Goal: Information Seeking & Learning: Check status

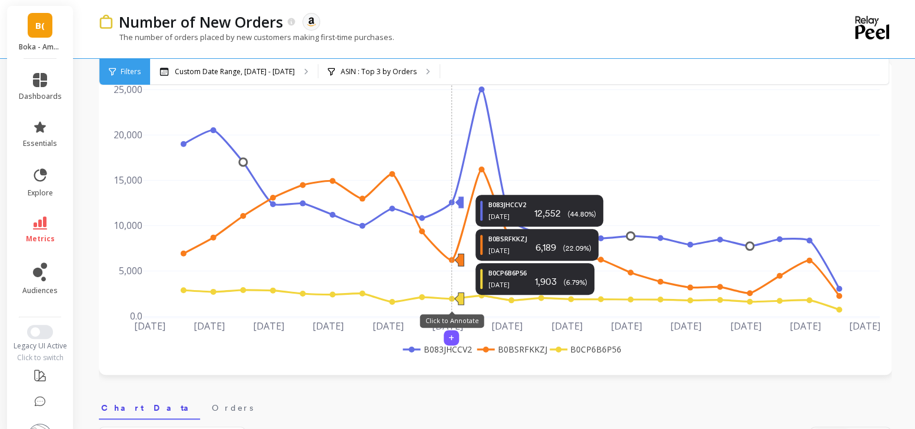
scroll to position [68, 0]
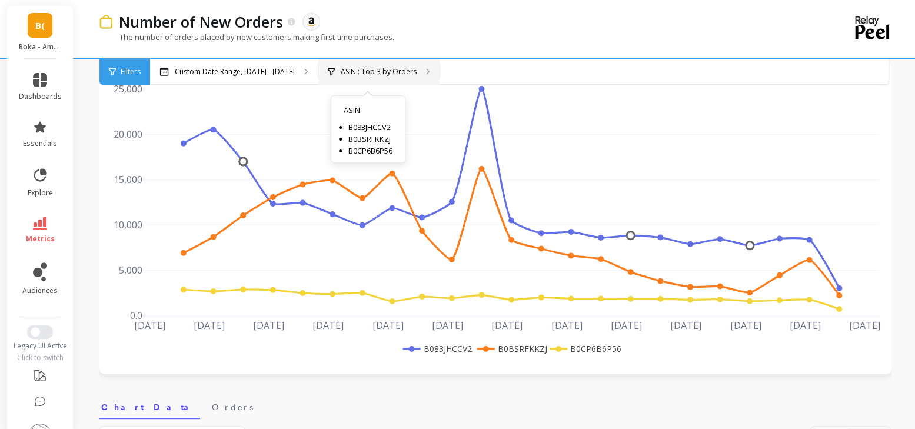
click at [356, 73] on p "ASIN : Top 3 by Orders" at bounding box center [379, 71] width 76 height 9
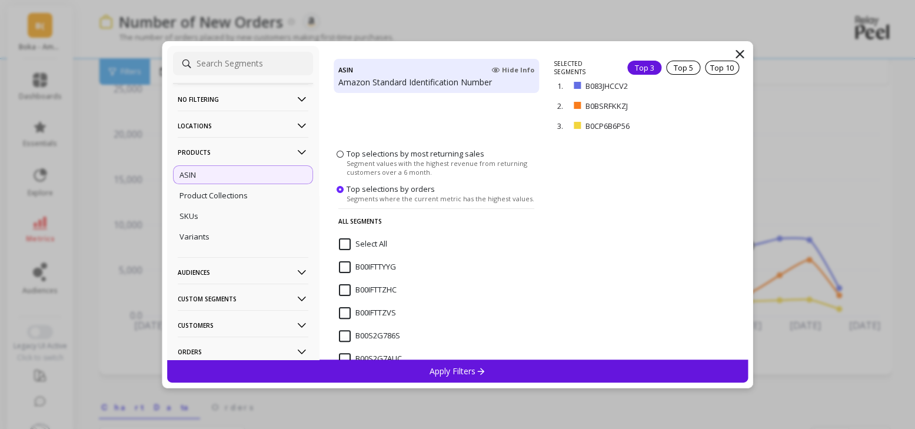
scroll to position [0, 0]
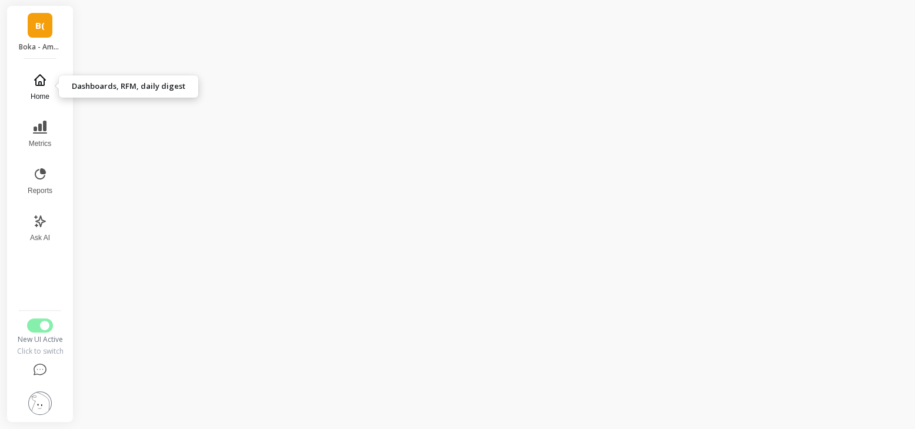
click at [49, 85] on button "Home" at bounding box center [40, 87] width 39 height 42
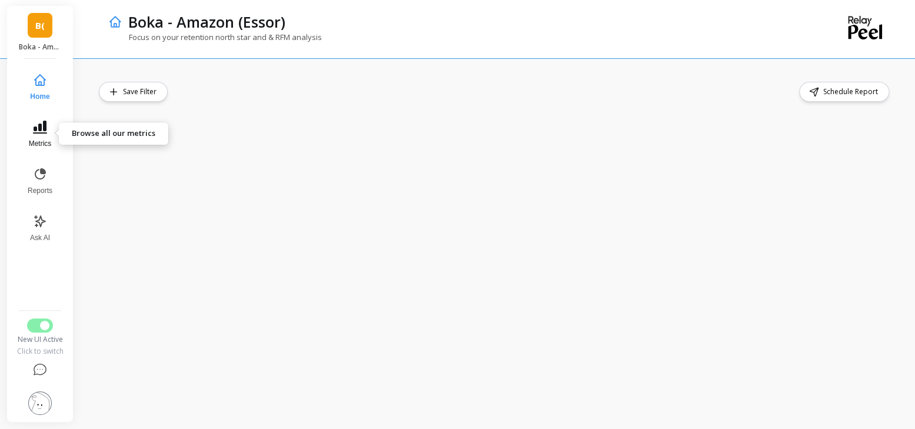
click at [47, 131] on button "Metrics" at bounding box center [40, 134] width 39 height 42
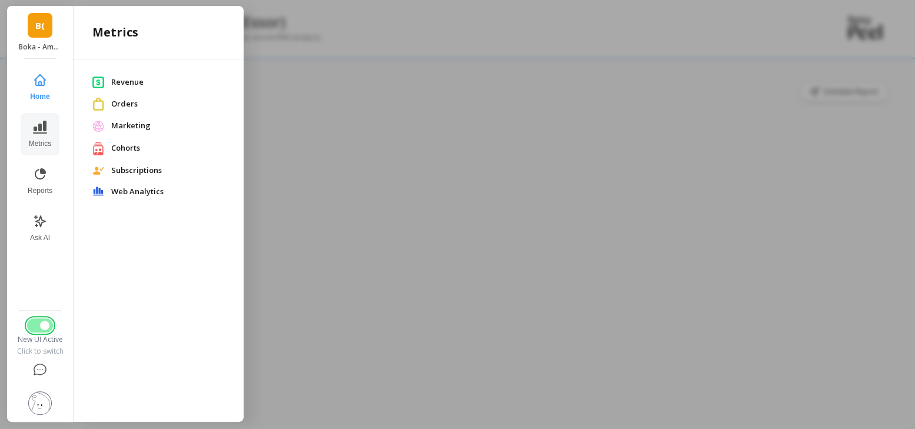
click at [47, 325] on span "Switch to Legacy UI" at bounding box center [44, 325] width 9 height 9
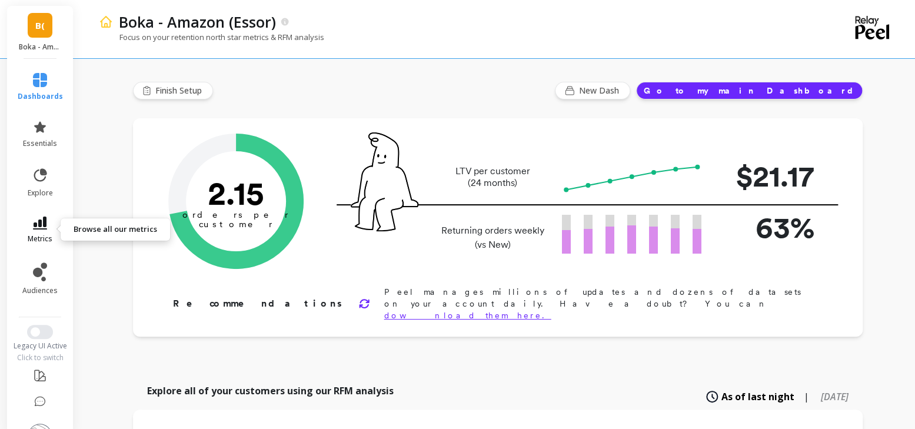
click at [36, 231] on link "metrics" at bounding box center [40, 230] width 45 height 27
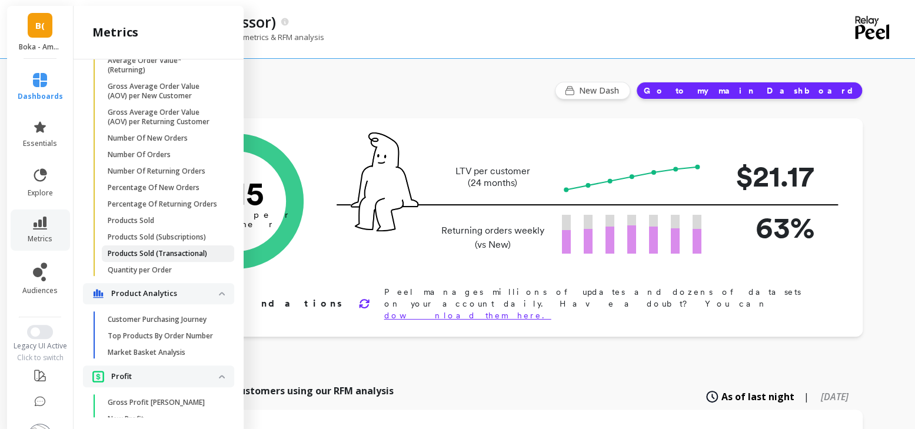
scroll to position [836, 0]
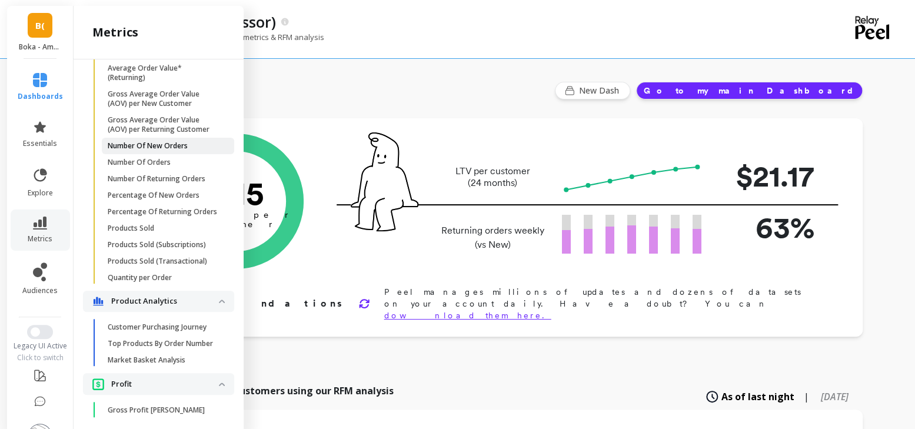
click at [191, 151] on link "Number Of New Orders" at bounding box center [168, 146] width 132 height 16
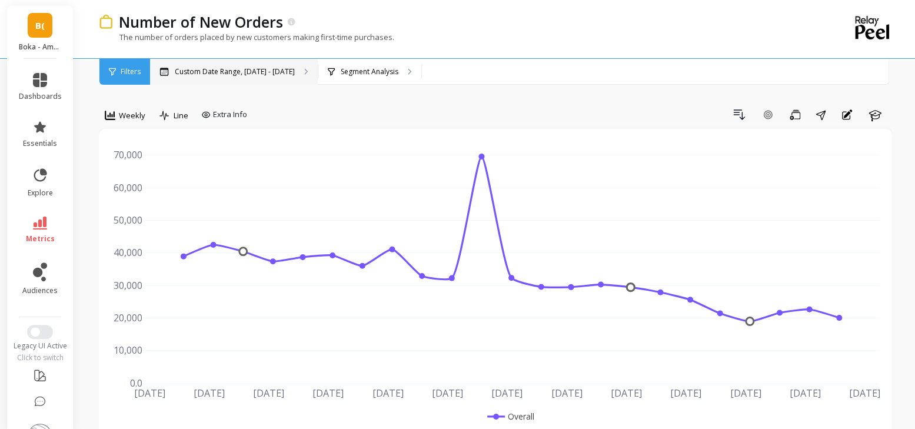
click at [290, 71] on div "Custom Date Range, [DATE] - [DATE]" at bounding box center [234, 72] width 168 height 26
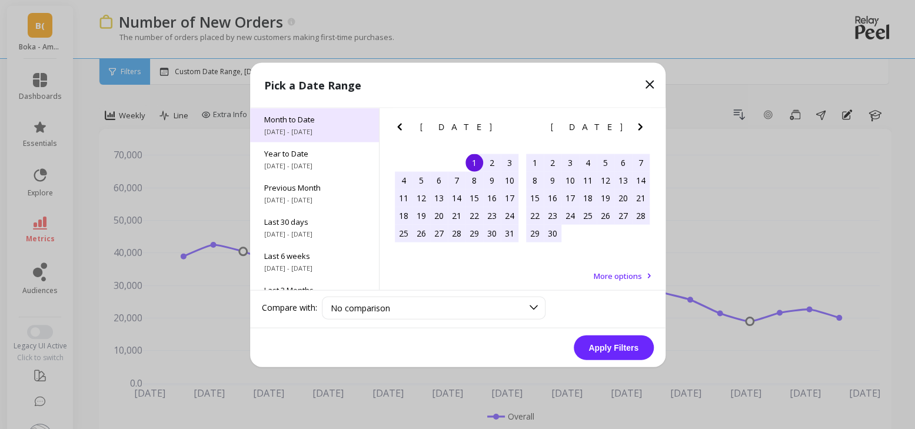
click at [302, 134] on span "[DATE] - [DATE]" at bounding box center [314, 131] width 101 height 9
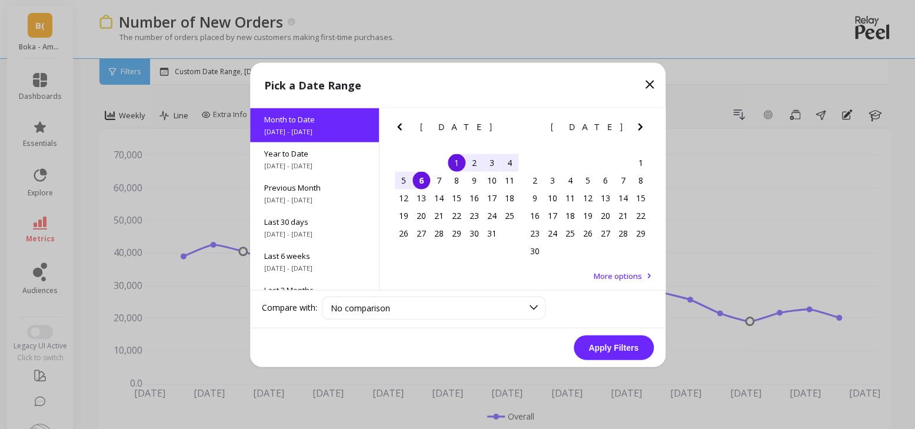
click at [595, 341] on button "Apply Filters" at bounding box center [614, 347] width 80 height 25
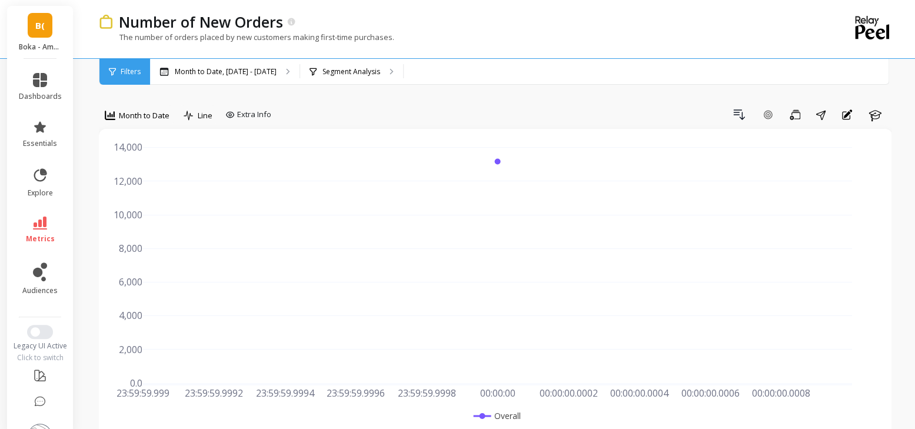
click at [128, 110] on span "Month to Date" at bounding box center [144, 115] width 51 height 11
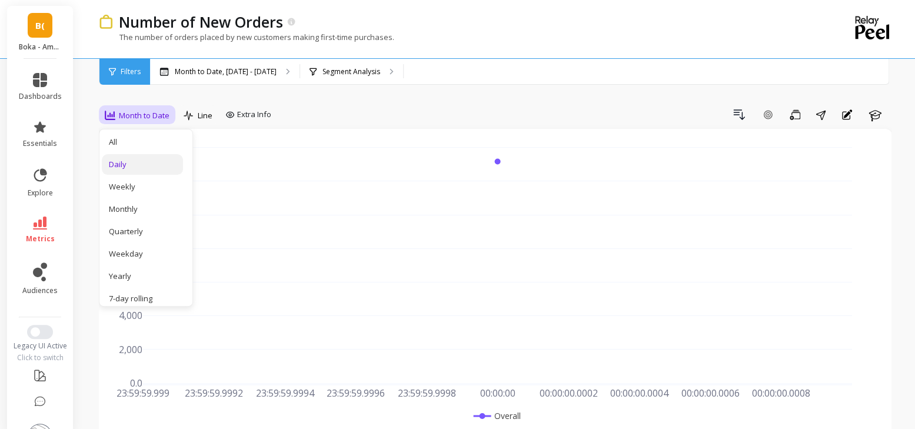
click at [119, 164] on div "Daily" at bounding box center [142, 164] width 67 height 11
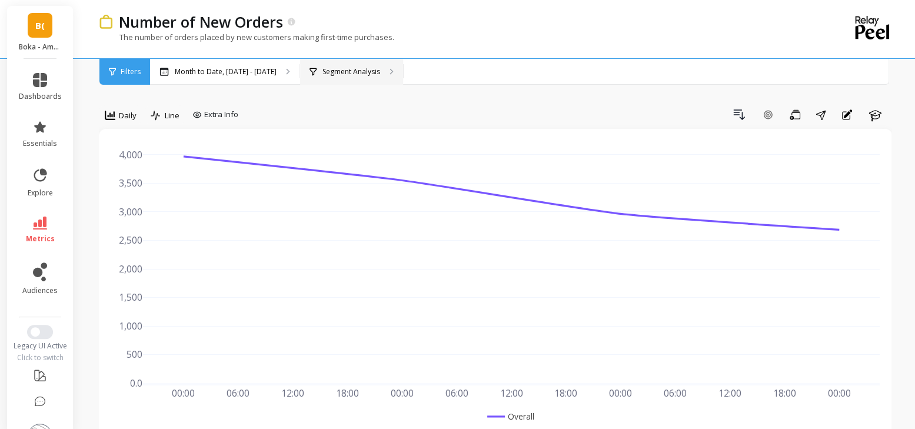
click at [351, 71] on p "Segment Analysis" at bounding box center [352, 71] width 58 height 9
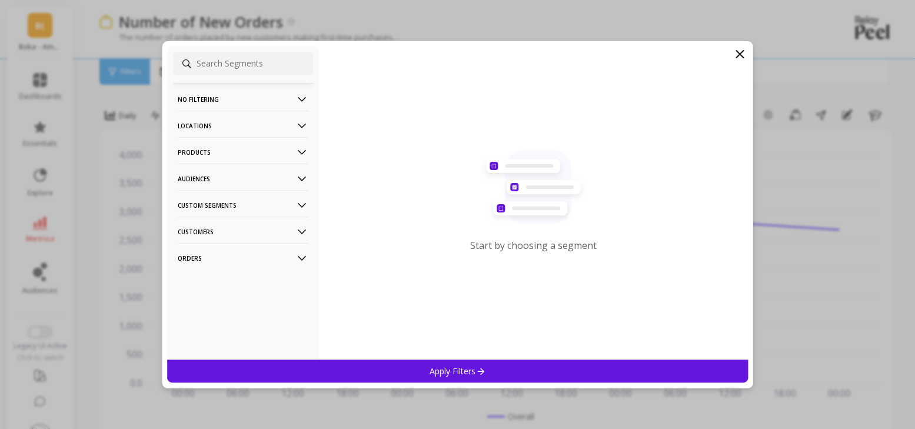
click at [263, 146] on p "Products" at bounding box center [243, 152] width 131 height 30
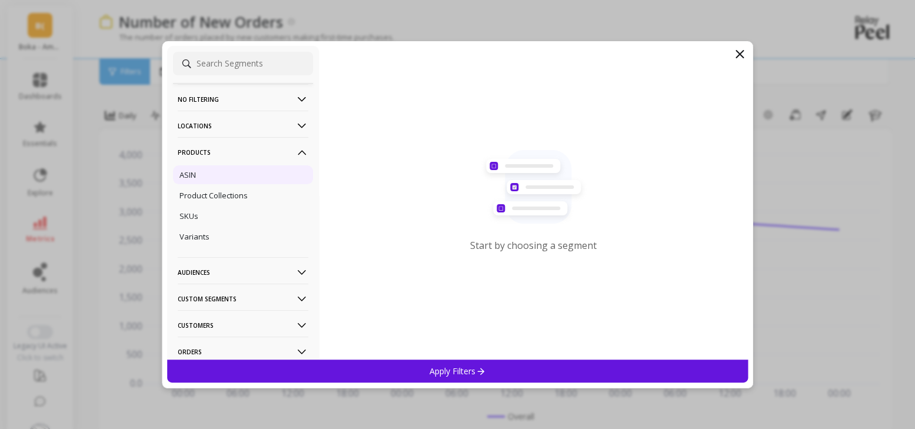
click at [205, 171] on div "ASIN" at bounding box center [243, 174] width 140 height 19
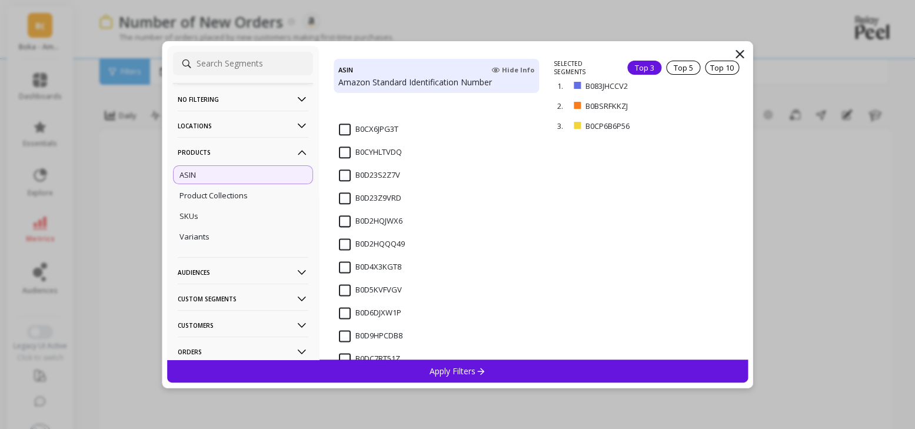
scroll to position [4768, 0]
click at [357, 308] on input "B0DQQCY1TN" at bounding box center [371, 313] width 65 height 12
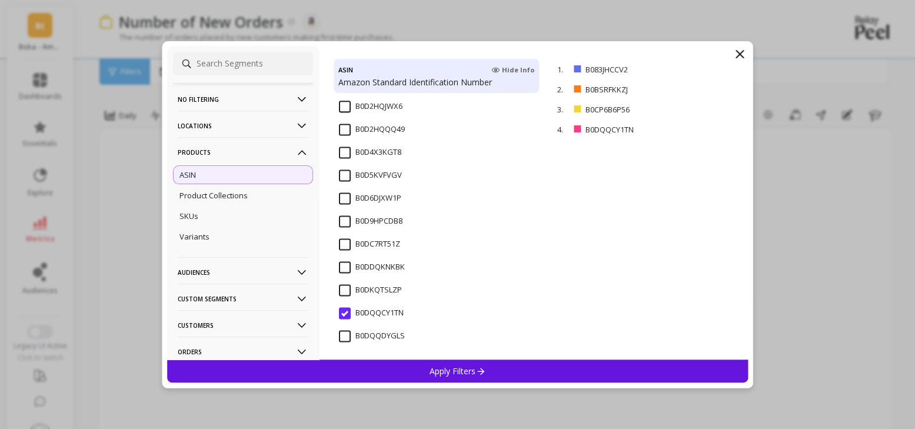
click at [347, 335] on input "B0DQQDYGLS" at bounding box center [372, 336] width 66 height 12
click at [463, 370] on p "Apply Filters" at bounding box center [458, 371] width 56 height 11
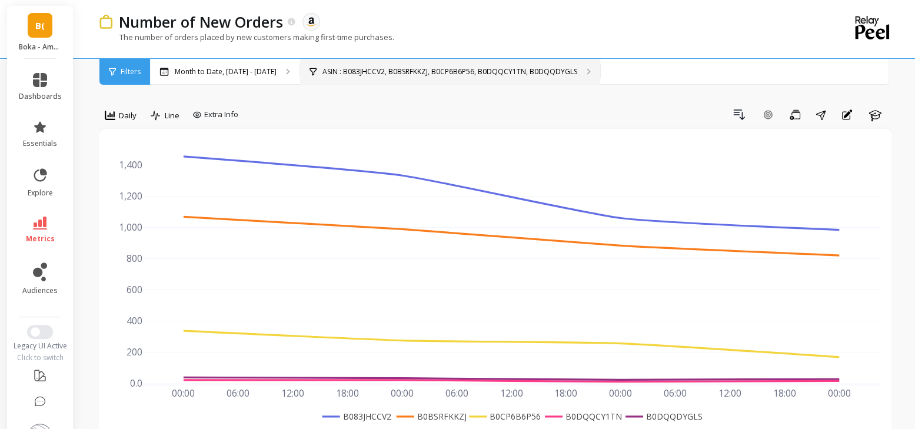
click at [362, 68] on p "ASIN : B083JHCCV2, B0BSRFKKZJ, B0CP6B6P56, B0DQQCY1TN, B0DQQDYGLS" at bounding box center [450, 71] width 255 height 9
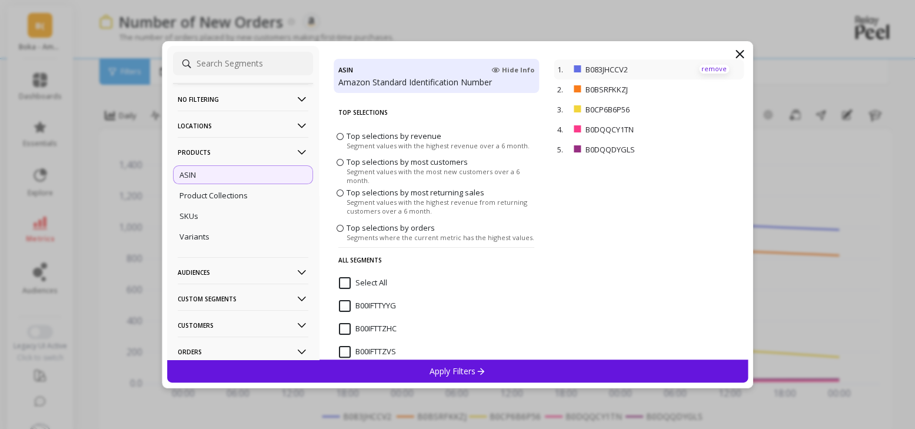
click at [716, 71] on p "remove" at bounding box center [714, 69] width 30 height 9
click at [471, 367] on p "Apply Filters" at bounding box center [458, 371] width 56 height 11
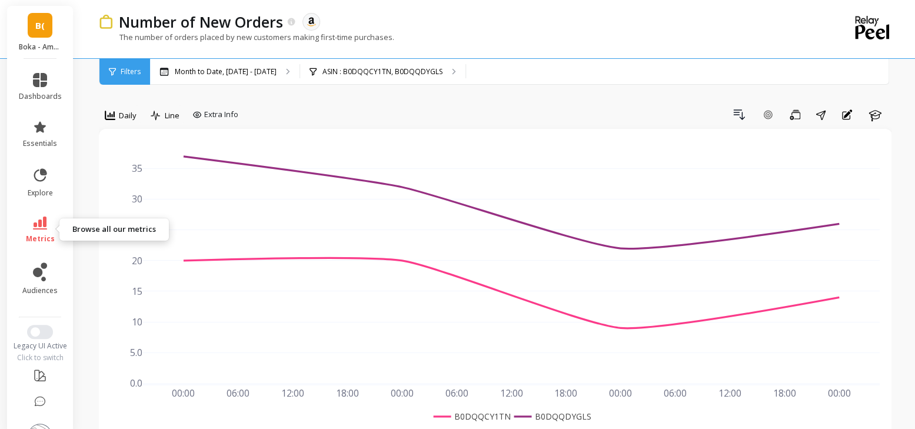
click at [46, 227] on icon at bounding box center [40, 223] width 14 height 13
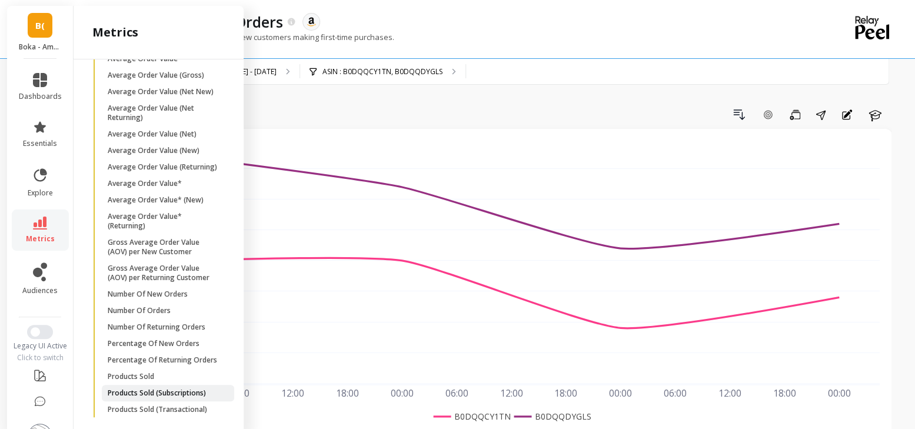
scroll to position [689, 0]
click at [141, 310] on p "Number Of Orders" at bounding box center [139, 309] width 63 height 9
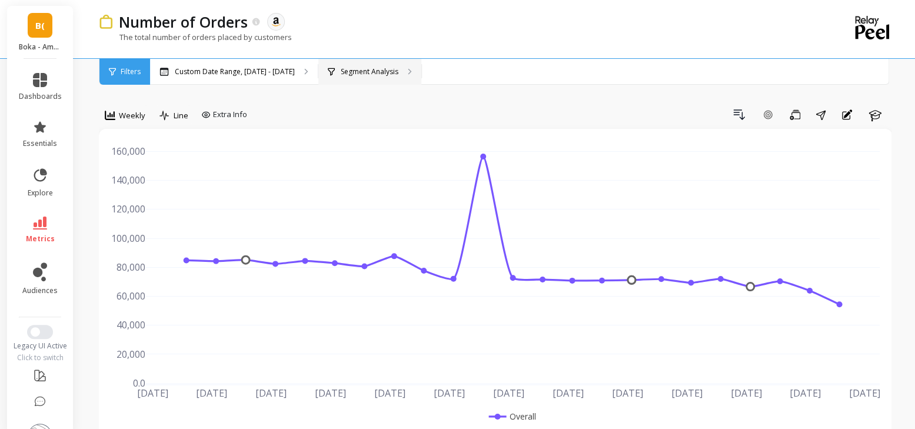
click at [357, 72] on p "Segment Analysis" at bounding box center [370, 71] width 58 height 9
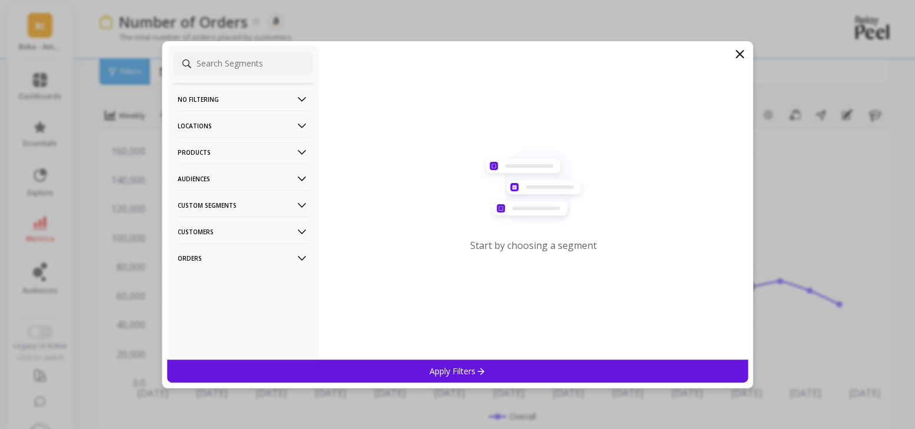
click at [215, 150] on p "Products" at bounding box center [243, 152] width 131 height 30
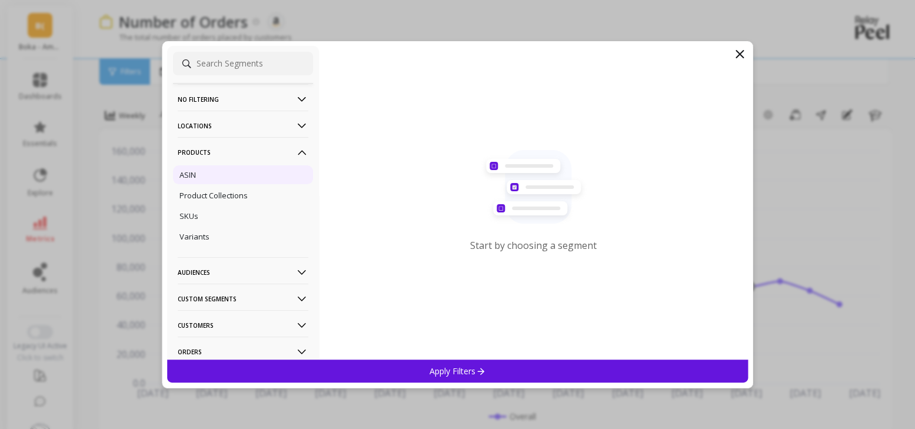
click at [200, 180] on div "ASIN" at bounding box center [243, 174] width 140 height 19
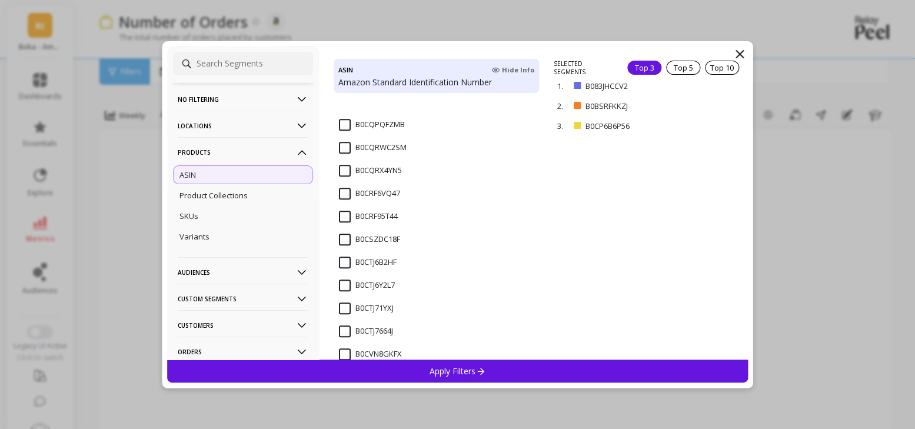
scroll to position [4768, 0]
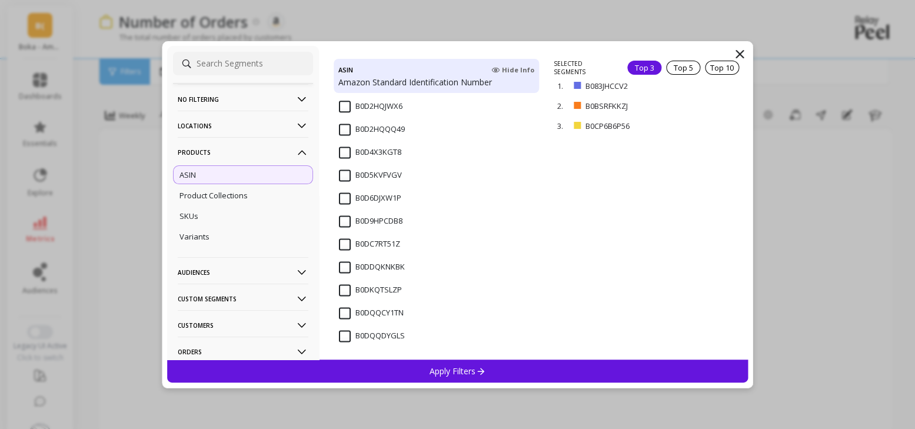
click at [343, 310] on input "B0DQQCY1TN" at bounding box center [371, 313] width 65 height 12
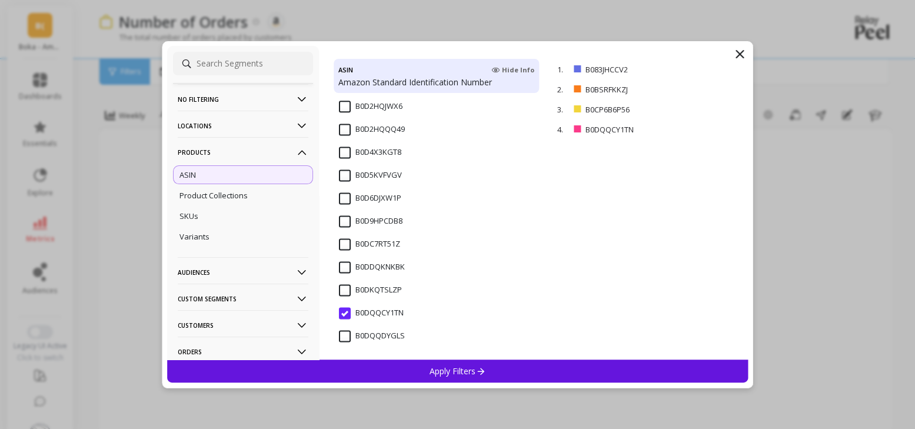
click at [342, 333] on input "B0DQQDYGLS" at bounding box center [372, 336] width 66 height 12
click at [710, 86] on p "remove" at bounding box center [714, 89] width 30 height 9
click at [712, 72] on p "remove" at bounding box center [714, 69] width 30 height 9
click at [711, 71] on p "remove" at bounding box center [714, 69] width 30 height 9
click at [470, 360] on div "Apply Filters" at bounding box center [458, 371] width 582 height 23
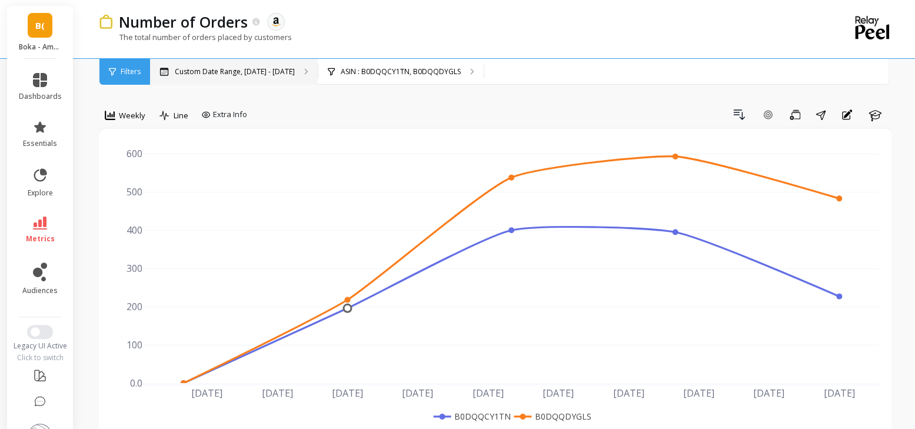
click at [258, 65] on div "Custom Date Range, [DATE] - [DATE]" at bounding box center [234, 72] width 168 height 26
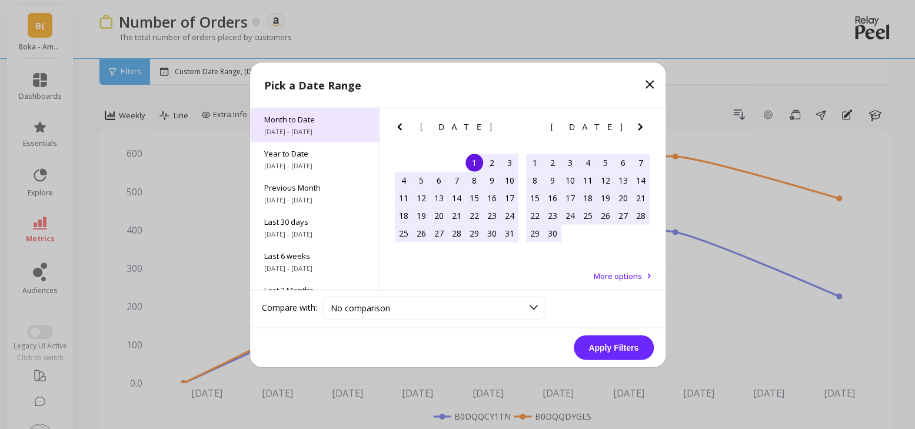
click at [293, 124] on div "Month to Date [DATE] - [DATE]" at bounding box center [314, 125] width 129 height 34
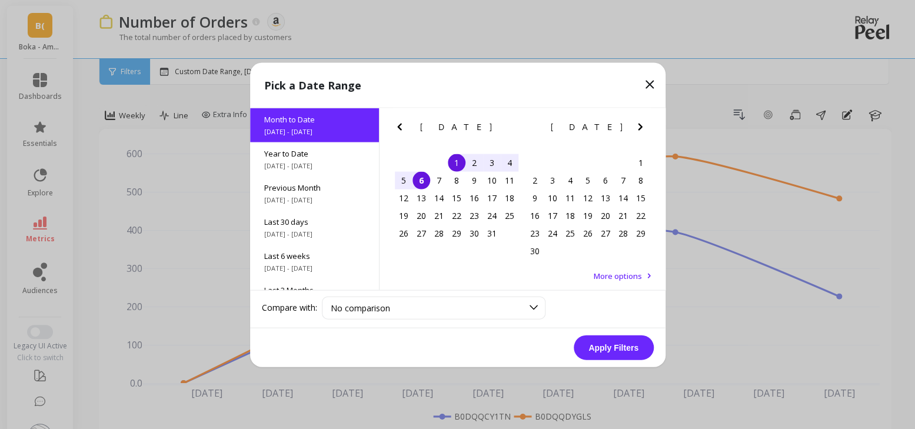
click at [619, 351] on button "Apply Filters" at bounding box center [614, 347] width 80 height 25
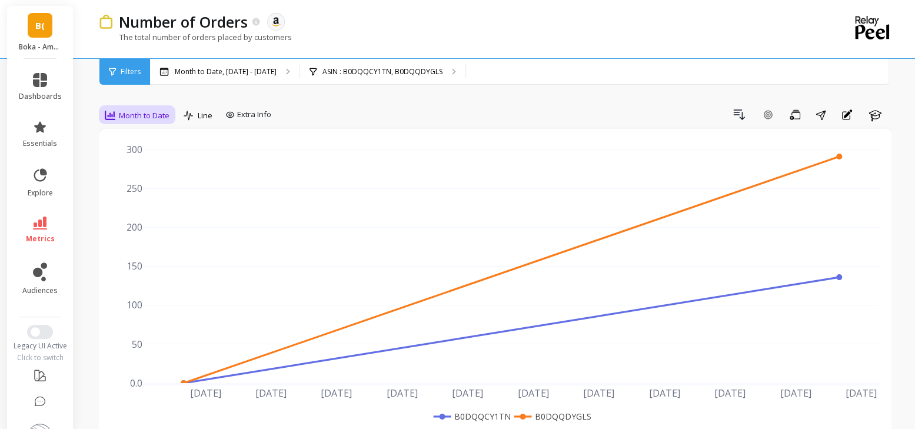
click at [139, 114] on span "Month to Date" at bounding box center [144, 115] width 51 height 11
click at [117, 161] on div "Daily" at bounding box center [142, 164] width 67 height 11
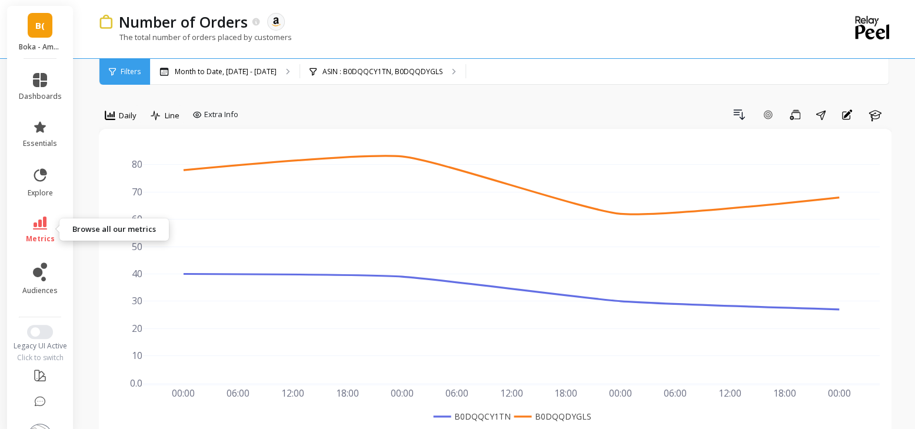
click at [41, 233] on link "metrics" at bounding box center [40, 230] width 43 height 27
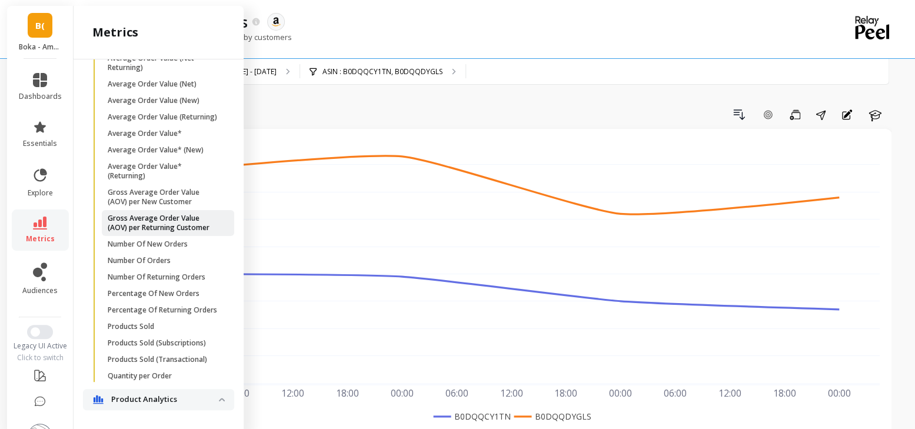
scroll to position [742, 0]
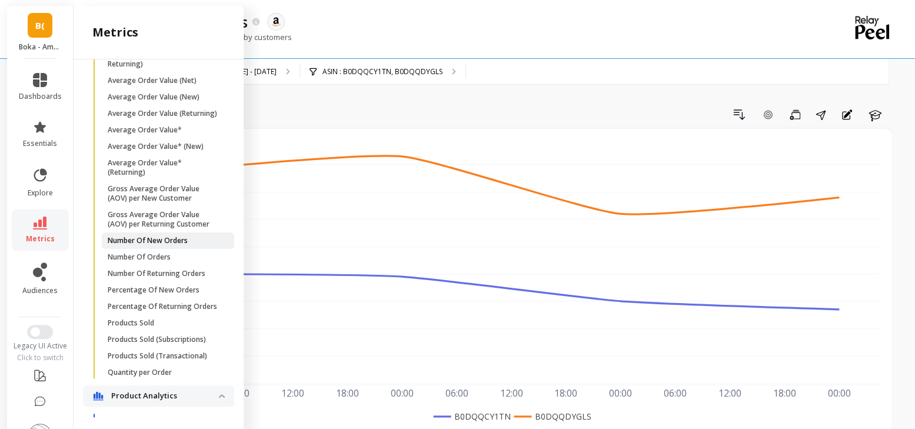
click at [188, 238] on p "Number Of New Orders" at bounding box center [148, 240] width 80 height 9
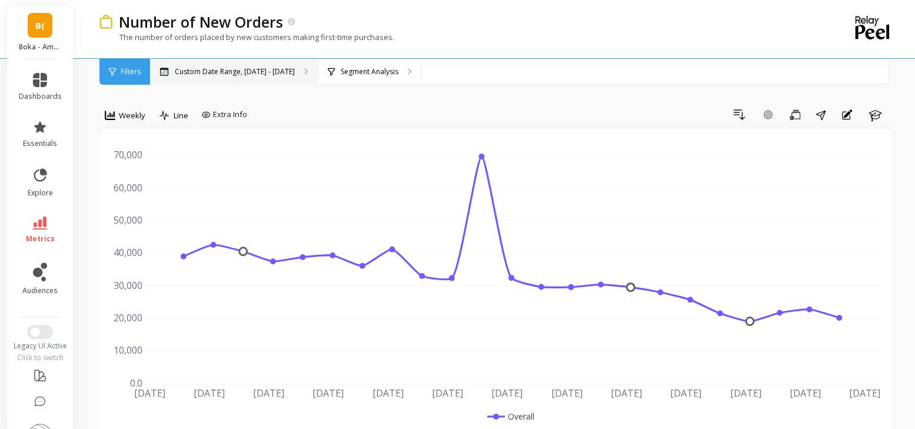
click at [260, 74] on p "Custom Date Range, [DATE] - [DATE]" at bounding box center [235, 71] width 120 height 9
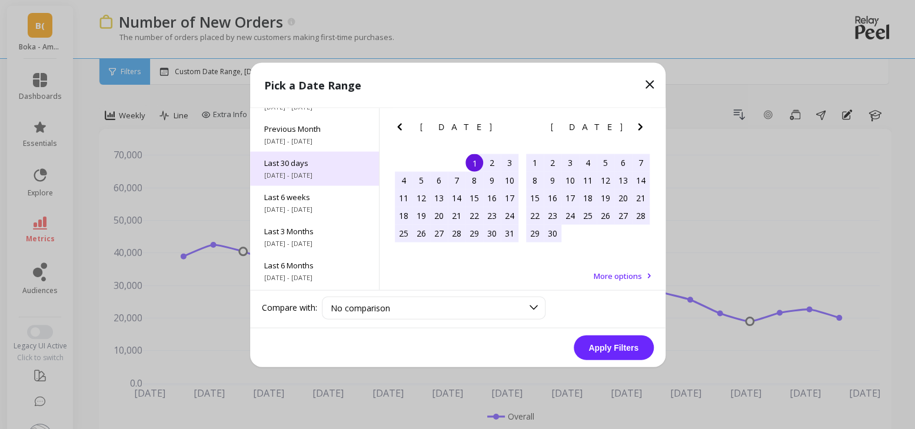
click at [301, 172] on span "[DATE] - [DATE]" at bounding box center [314, 174] width 101 height 9
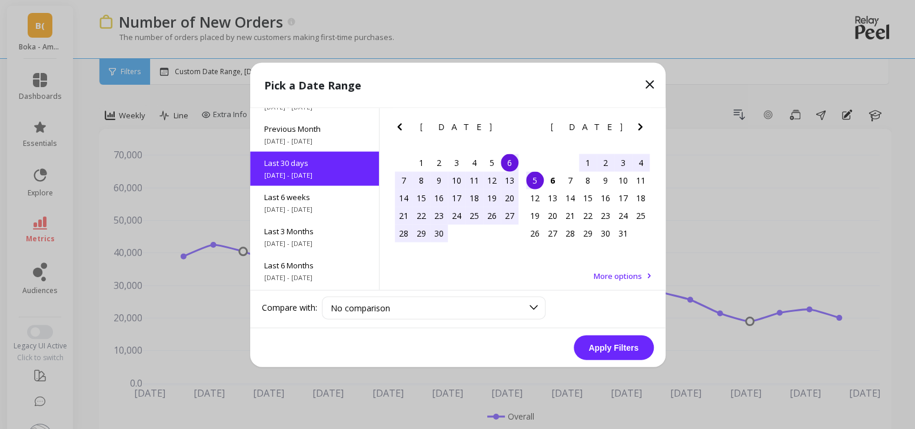
scroll to position [28, 0]
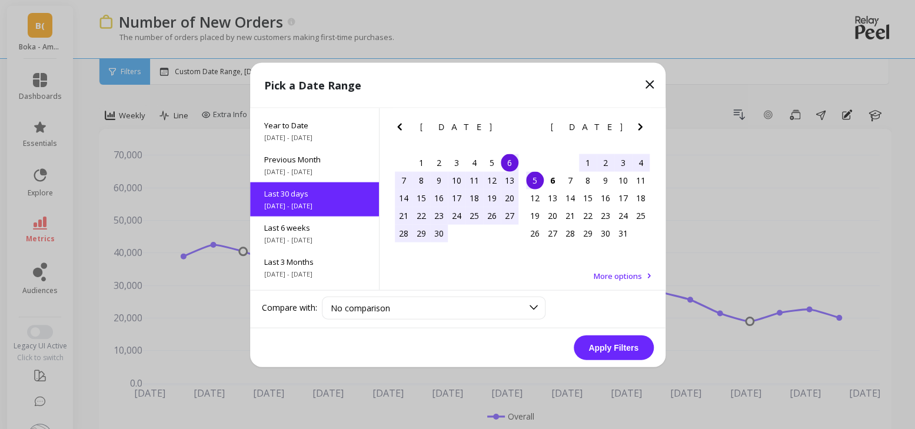
click at [607, 351] on button "Apply Filters" at bounding box center [614, 347] width 80 height 25
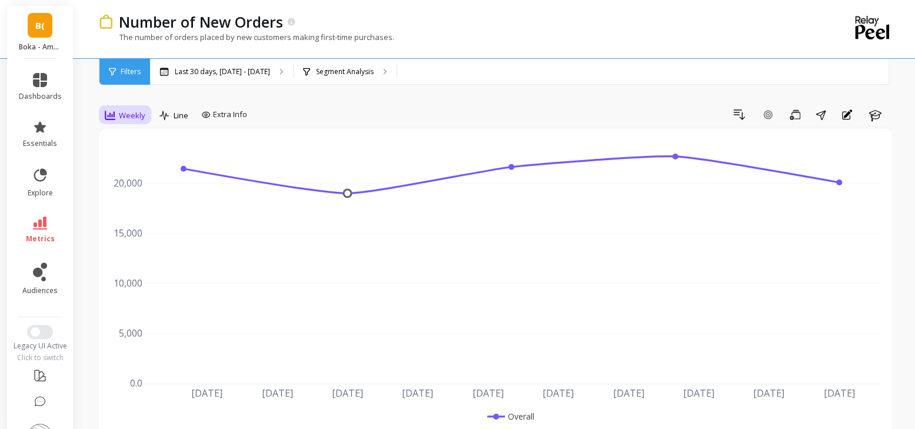
click at [128, 123] on div "Weekly" at bounding box center [125, 115] width 48 height 20
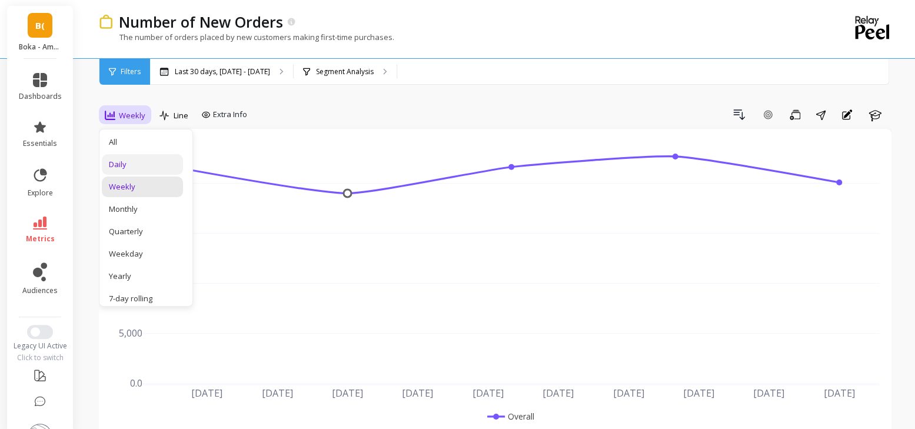
click at [126, 160] on div "Daily" at bounding box center [142, 164] width 67 height 11
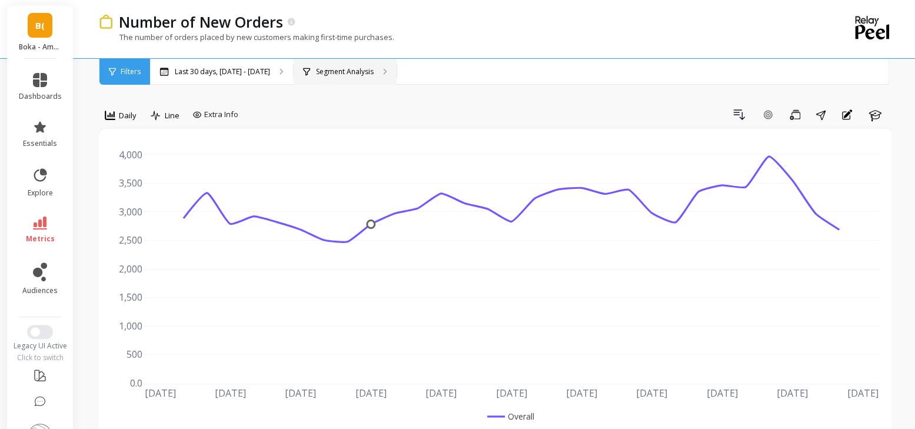
click at [342, 75] on p "Segment Analysis" at bounding box center [345, 71] width 58 height 9
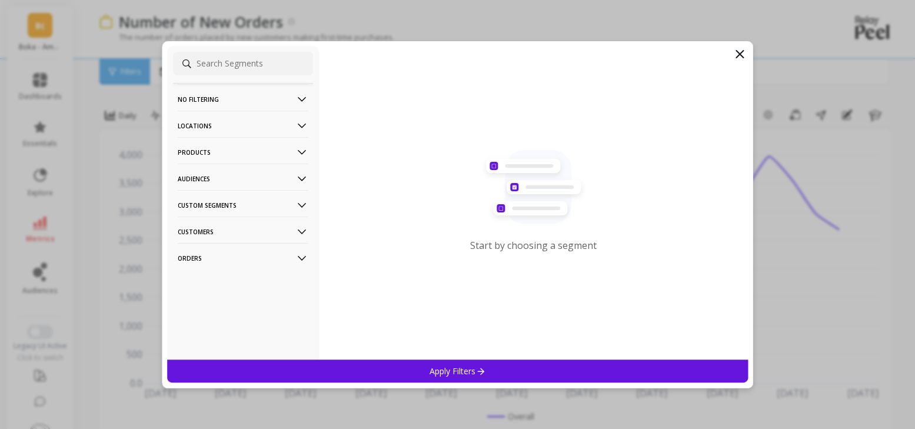
click at [261, 180] on p "Audiences" at bounding box center [243, 179] width 131 height 30
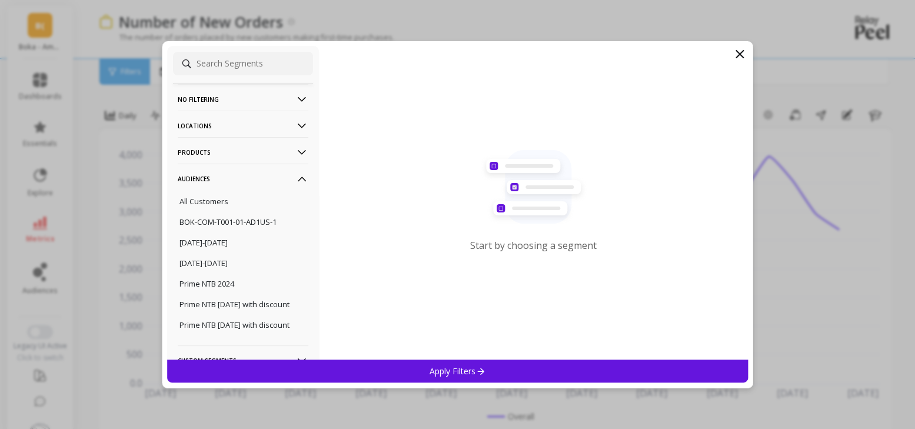
click at [269, 160] on p "Products" at bounding box center [243, 152] width 131 height 30
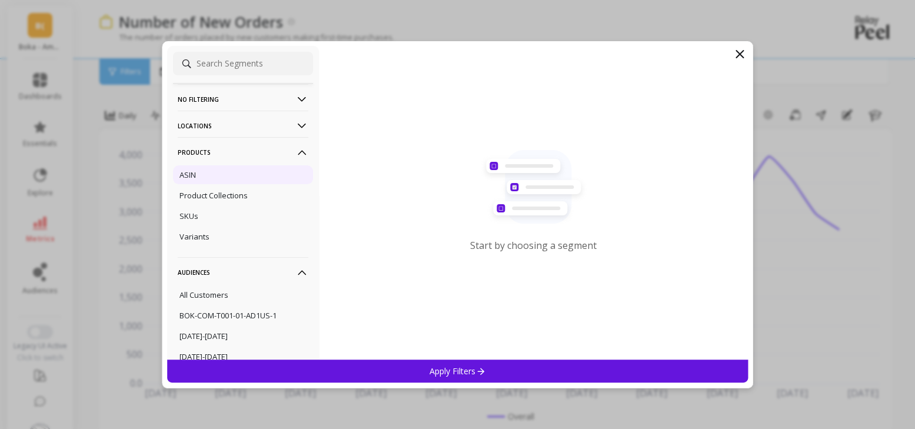
click at [213, 181] on div "ASIN" at bounding box center [243, 174] width 140 height 19
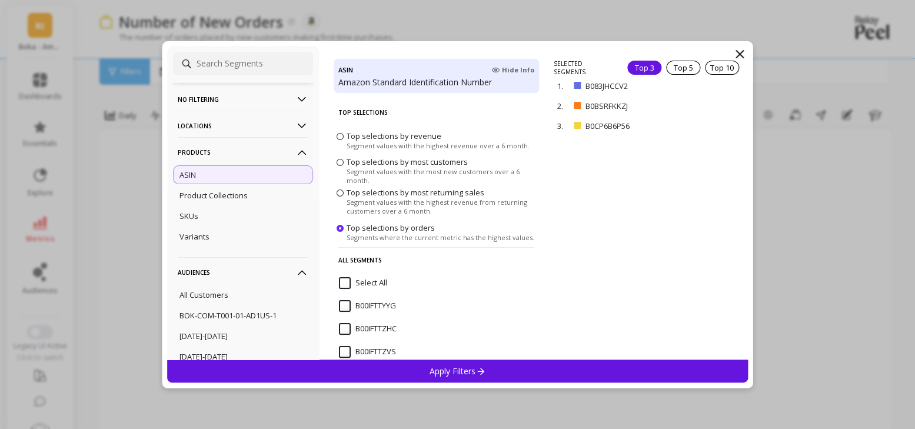
click at [646, 65] on div "Top 3" at bounding box center [644, 68] width 34 height 14
click at [711, 67] on div "Top 10" at bounding box center [722, 68] width 34 height 14
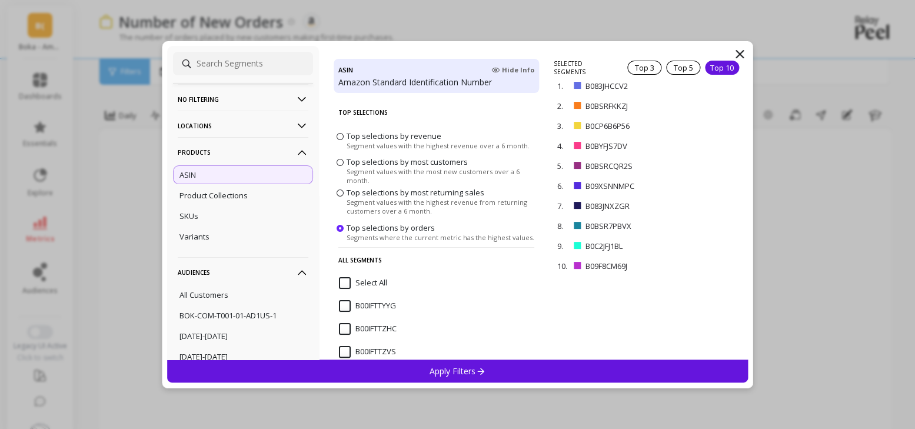
click at [500, 370] on div "Apply Filters" at bounding box center [458, 371] width 582 height 23
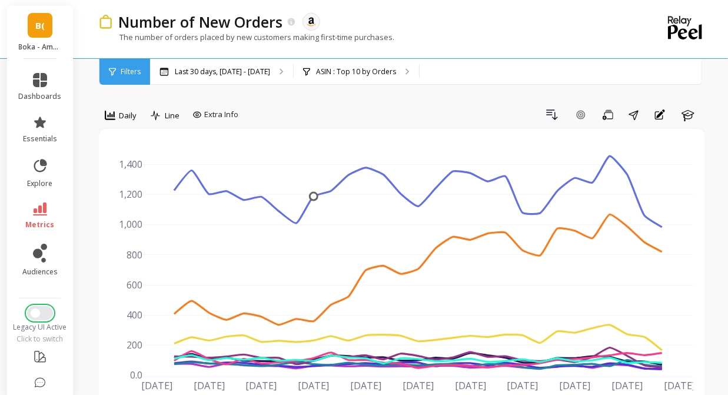
click at [41, 317] on button "Switch to New UI" at bounding box center [40, 313] width 26 height 14
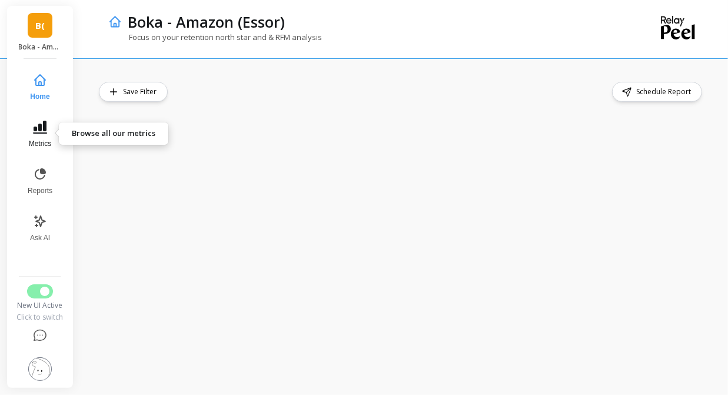
click at [41, 130] on icon at bounding box center [40, 127] width 14 height 13
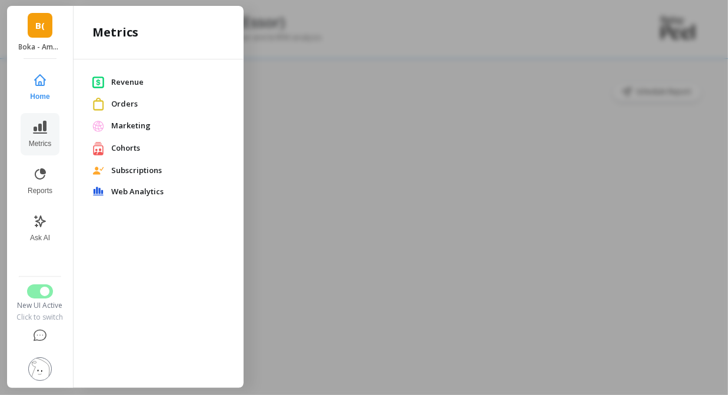
click at [124, 107] on span "Orders" at bounding box center [168, 104] width 114 height 12
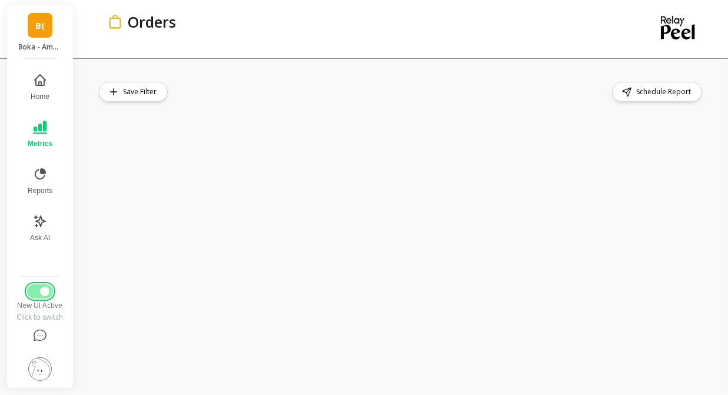
click at [42, 293] on span "Switch to Legacy UI" at bounding box center [44, 291] width 9 height 9
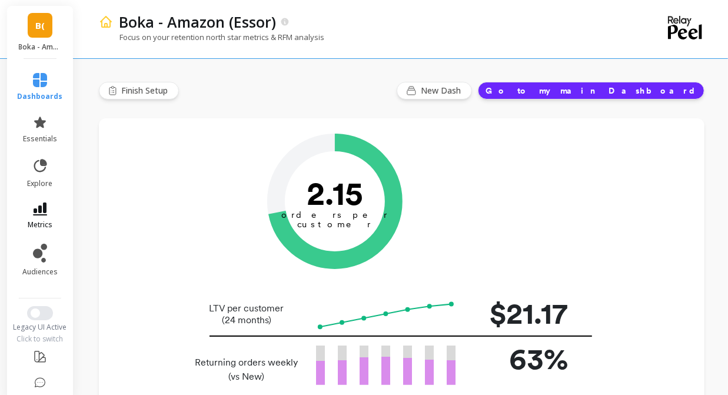
click at [41, 207] on icon at bounding box center [40, 208] width 14 height 13
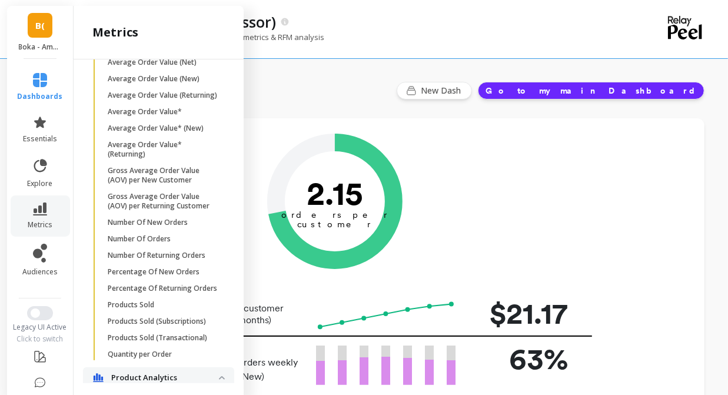
scroll to position [761, 0]
click at [168, 222] on p "Number Of New Orders" at bounding box center [148, 221] width 80 height 9
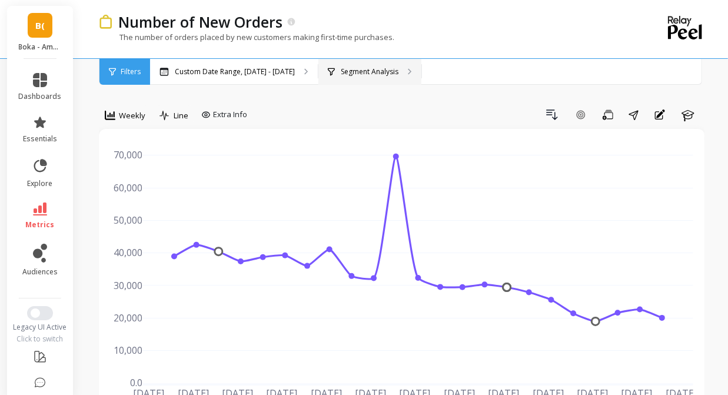
click at [361, 77] on div "Segment Analysis" at bounding box center [369, 72] width 103 height 26
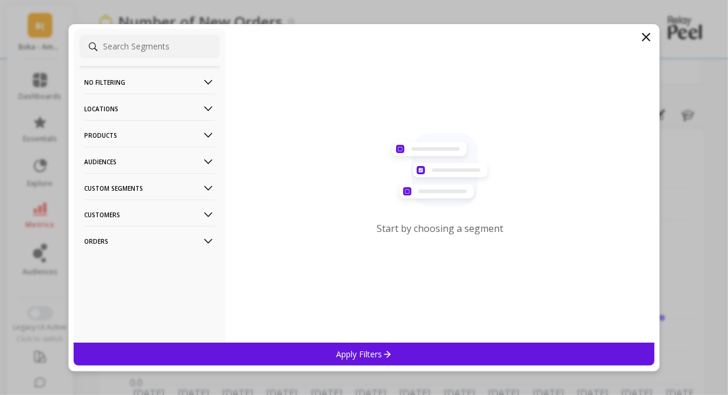
click at [125, 139] on p "Products" at bounding box center [149, 135] width 131 height 30
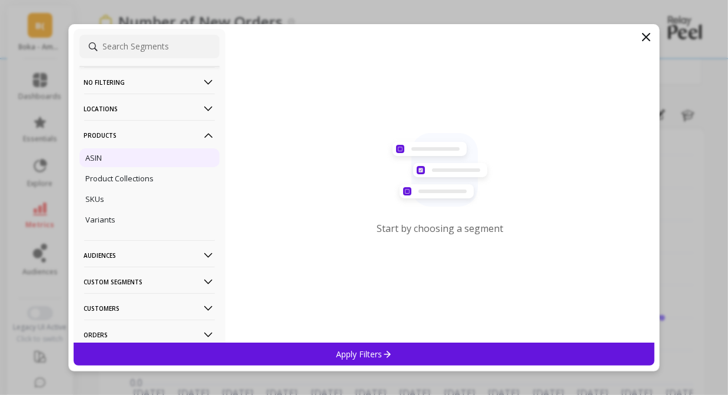
click at [111, 158] on div "ASIN" at bounding box center [149, 157] width 140 height 19
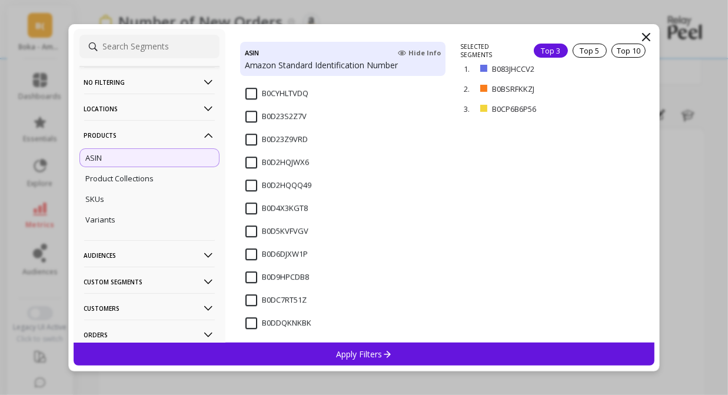
scroll to position [4768, 0]
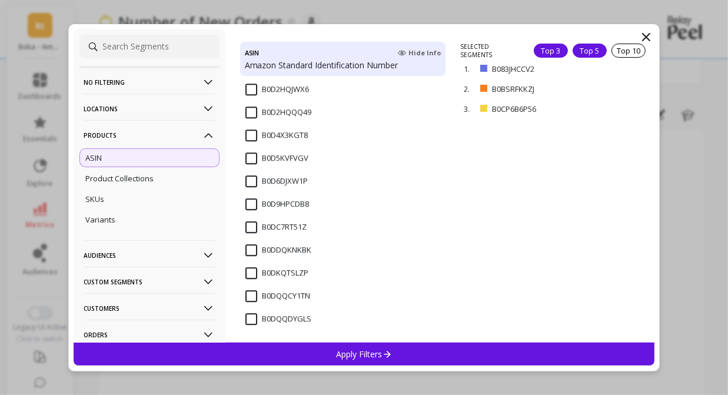
click at [599, 49] on div "Top 5" at bounding box center [590, 51] width 34 height 14
click at [374, 356] on p "Apply Filters" at bounding box center [364, 353] width 56 height 11
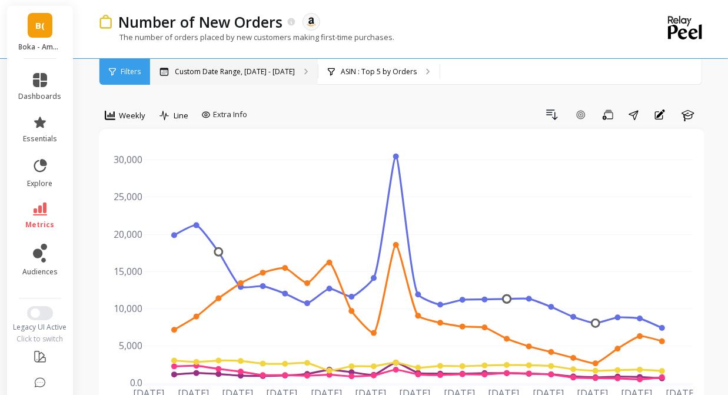
click at [258, 75] on p "Custom Date Range, [DATE] - [DATE]" at bounding box center [235, 71] width 120 height 9
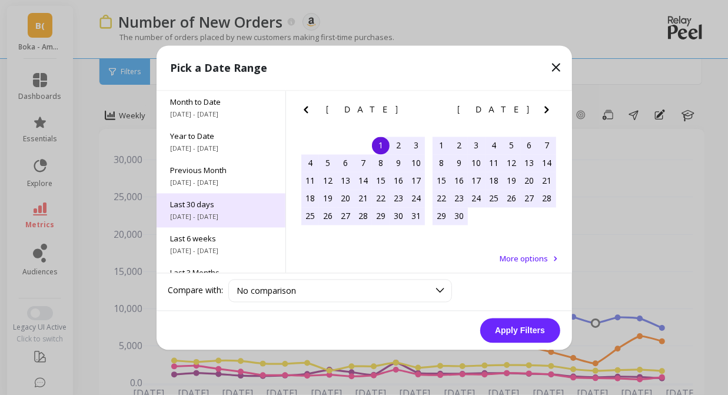
click at [197, 219] on span "[DATE] - [DATE]" at bounding box center [221, 216] width 101 height 9
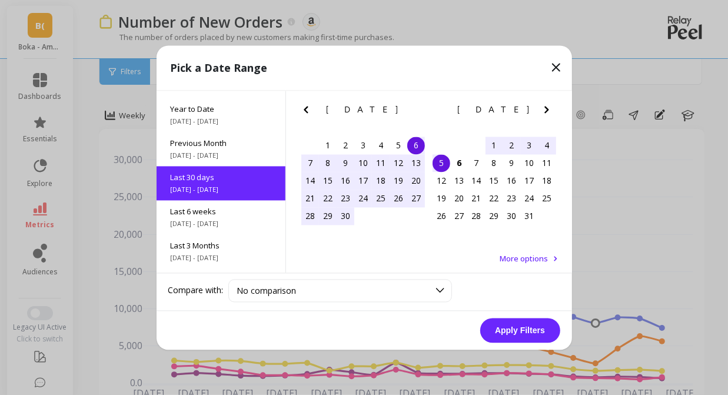
scroll to position [28, 0]
click at [512, 335] on button "Apply Filters" at bounding box center [520, 330] width 80 height 25
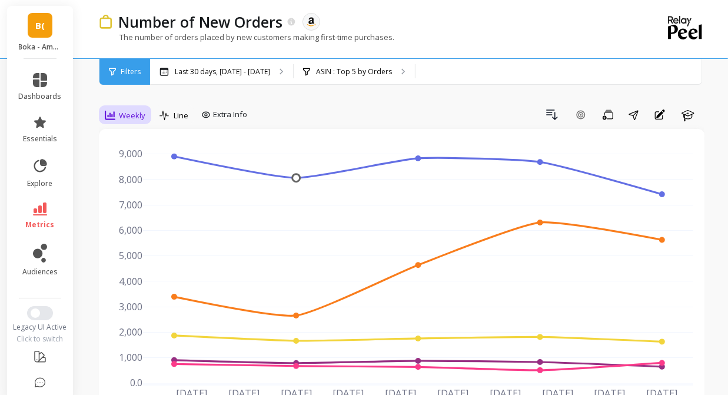
click at [134, 110] on span "Weekly" at bounding box center [132, 115] width 26 height 11
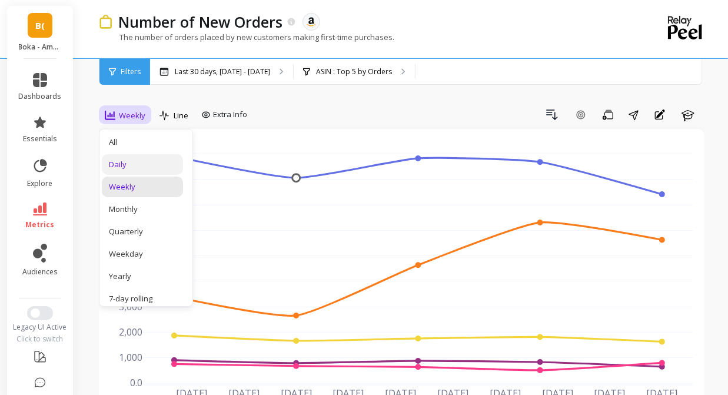
click at [122, 159] on div "Daily" at bounding box center [142, 164] width 67 height 11
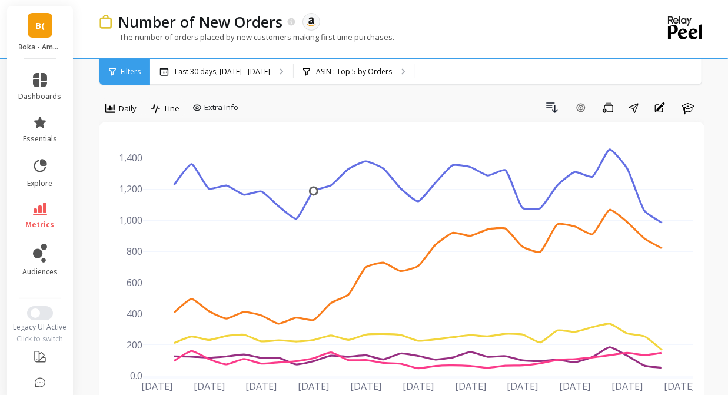
scroll to position [4, 0]
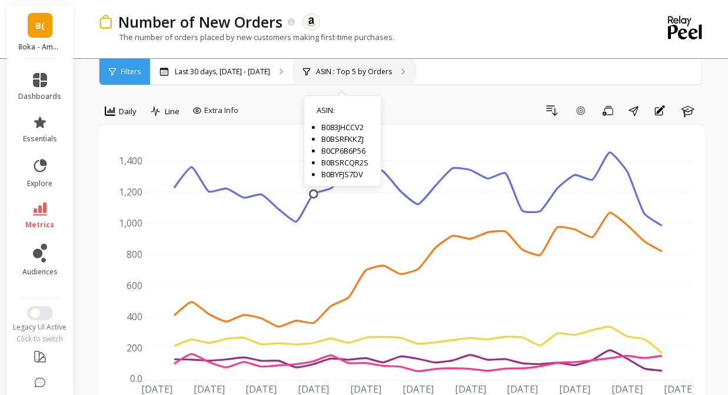
click at [330, 67] on p "ASIN : Top 5 by Orders" at bounding box center [354, 71] width 76 height 9
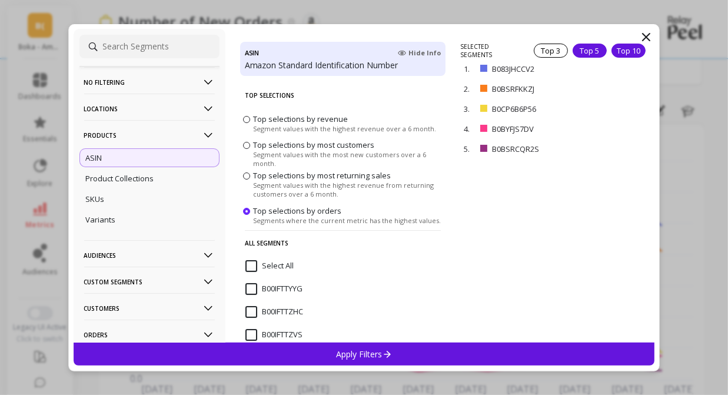
click at [626, 53] on div "Top 10" at bounding box center [629, 51] width 34 height 14
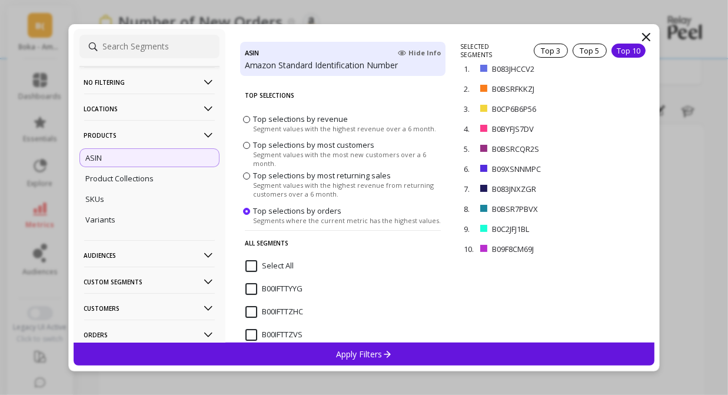
click at [650, 34] on icon at bounding box center [646, 37] width 14 height 14
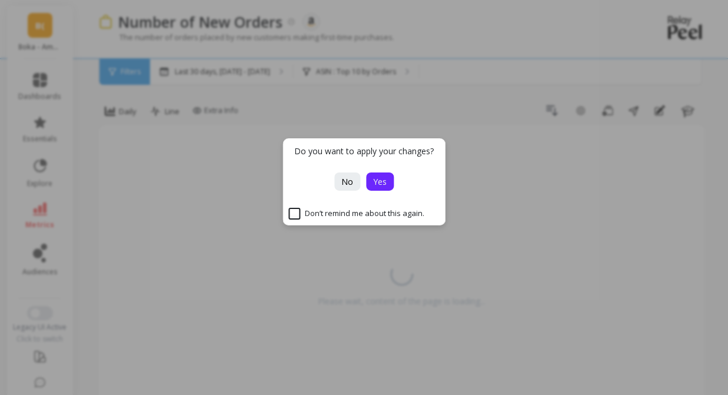
click at [380, 180] on span "Yes" at bounding box center [380, 181] width 14 height 11
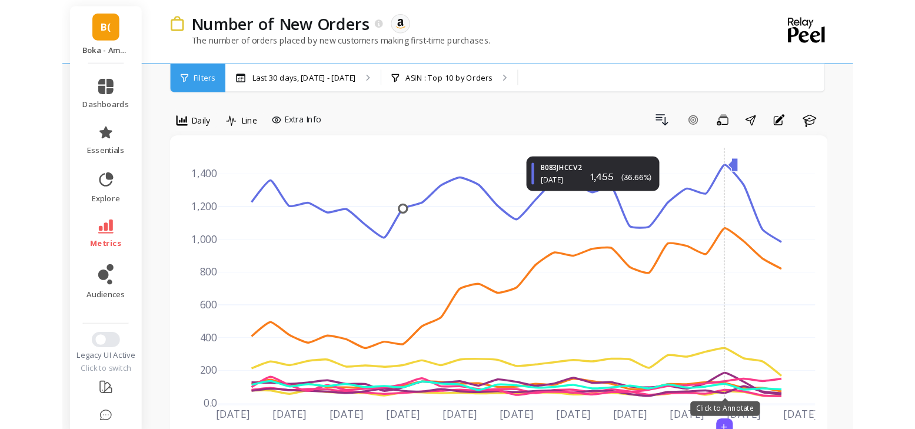
scroll to position [1, 0]
